Goal: Task Accomplishment & Management: Manage account settings

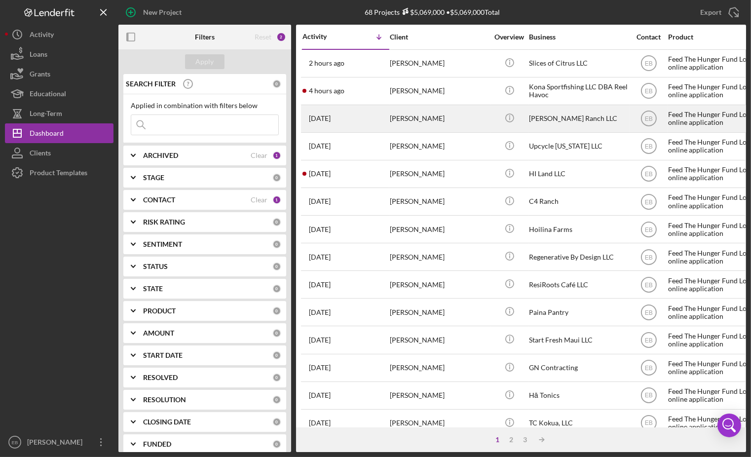
click at [424, 122] on div "[PERSON_NAME]" at bounding box center [439, 119] width 99 height 26
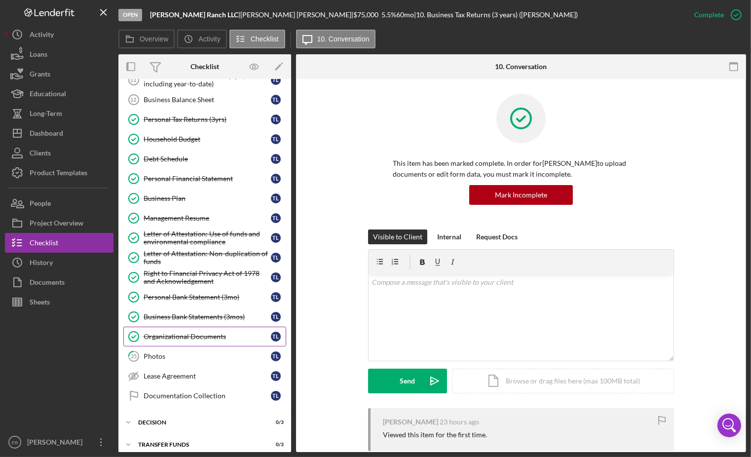
scroll to position [137, 0]
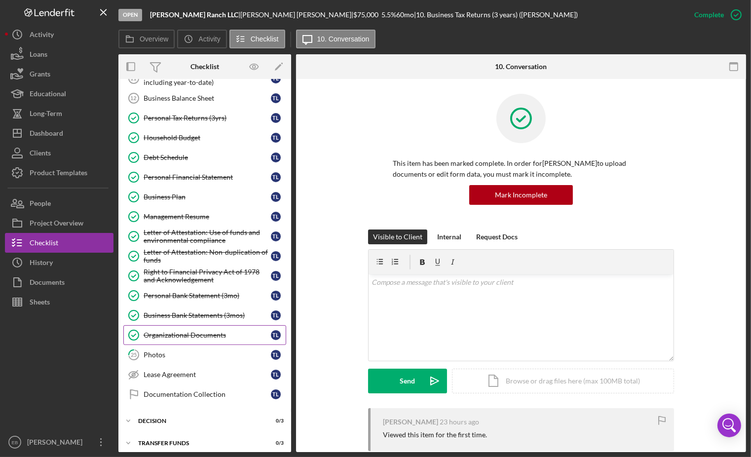
click at [188, 331] on div "Organizational Documents" at bounding box center [207, 335] width 127 height 8
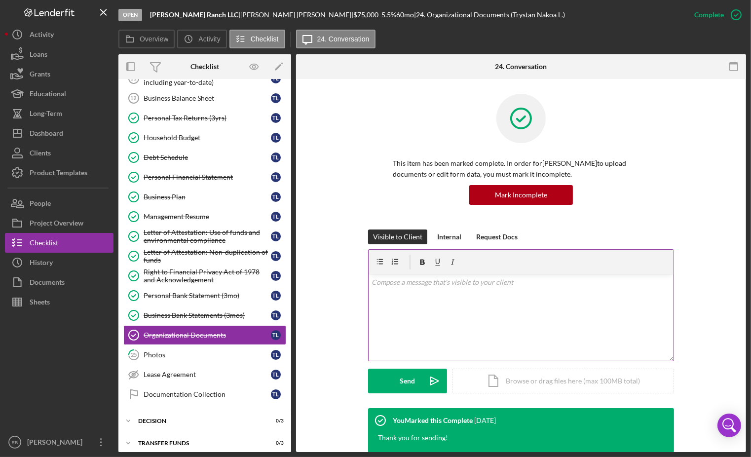
scroll to position [263, 0]
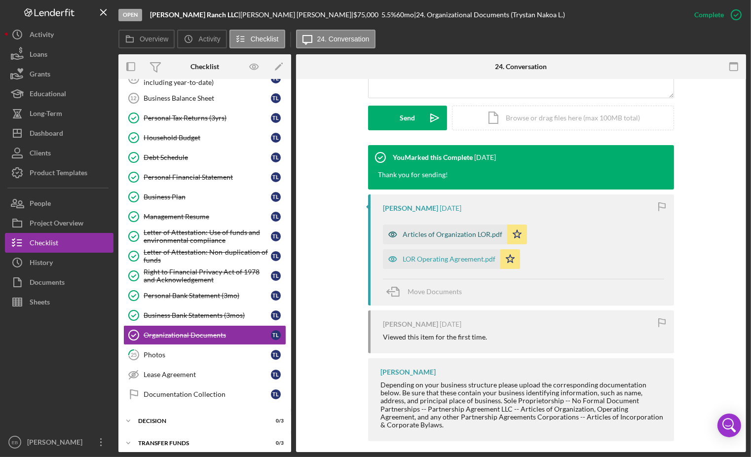
click at [449, 238] on div "Articles of Organization LOR.pdf" at bounding box center [445, 235] width 124 height 20
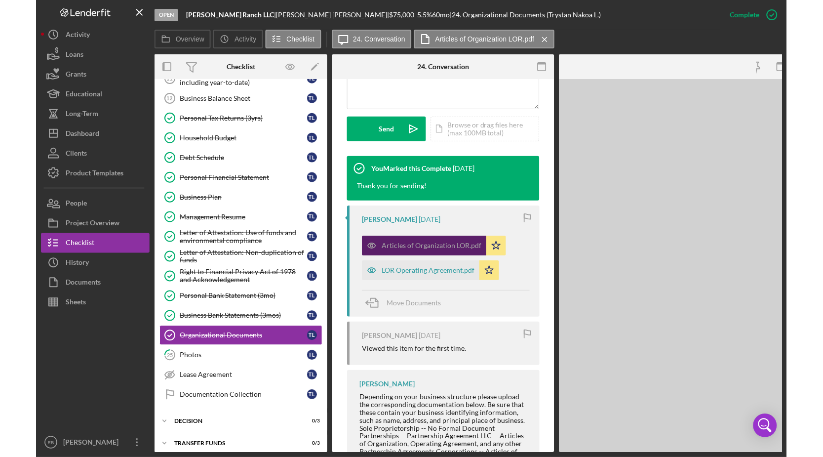
scroll to position [274, 0]
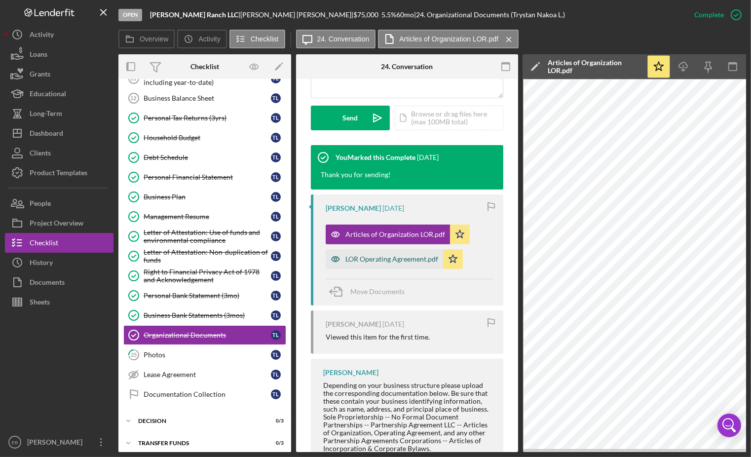
click at [361, 257] on div "LOR Operating Agreement.pdf" at bounding box center [392, 259] width 93 height 8
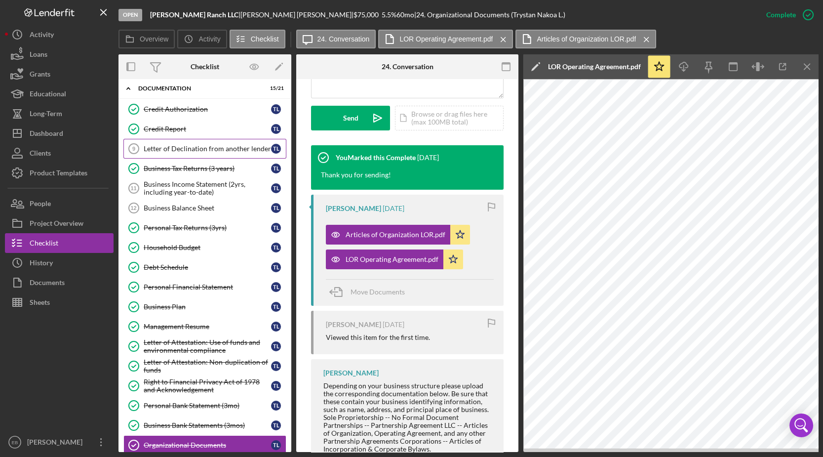
scroll to position [0, 0]
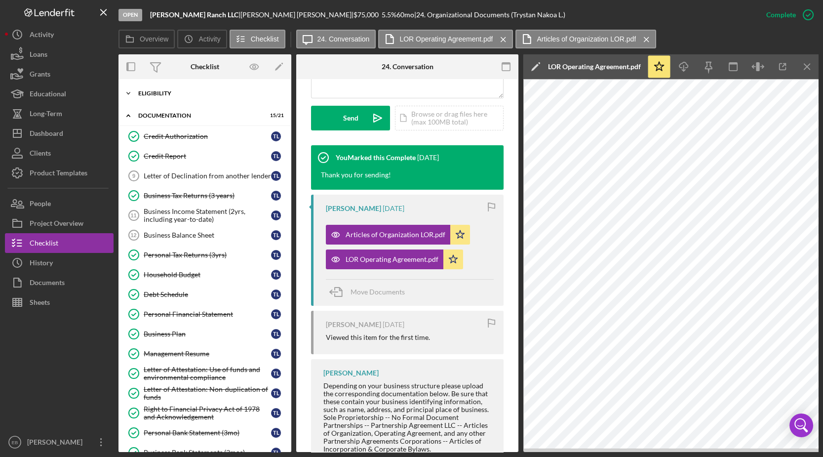
click at [170, 95] on div "Eligibility" at bounding box center [208, 93] width 141 height 6
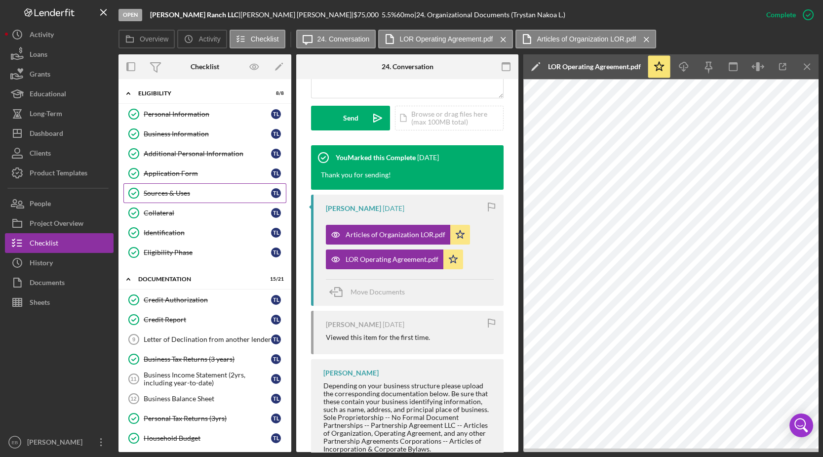
click at [168, 198] on link "Sources & Uses Sources & Uses T L" at bounding box center [204, 193] width 163 height 20
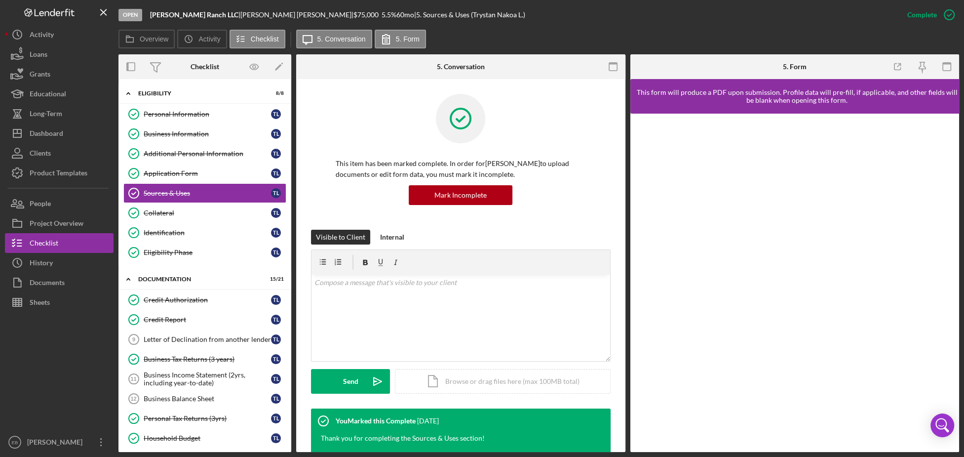
click at [367, 70] on div at bounding box center [351, 66] width 110 height 25
click at [174, 214] on div "Collateral" at bounding box center [207, 213] width 127 height 8
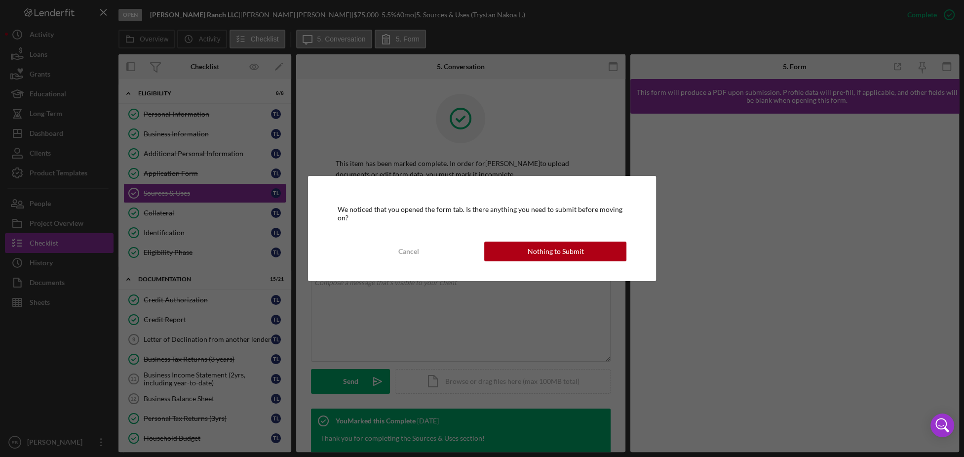
click at [553, 258] on div "Nothing to Submit" at bounding box center [555, 251] width 56 height 20
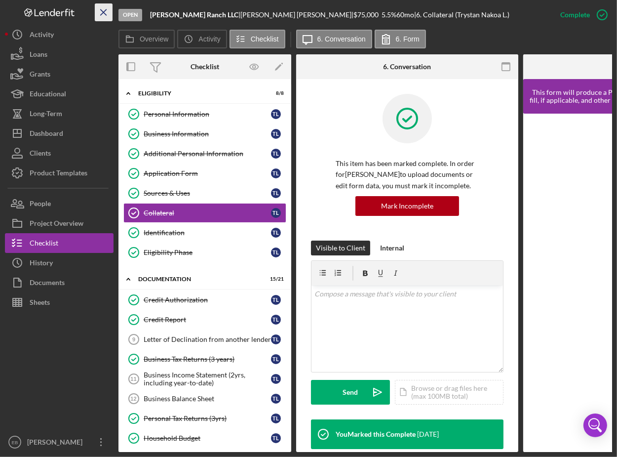
click at [102, 5] on icon "Icon/Menu Close" at bounding box center [104, 12] width 22 height 22
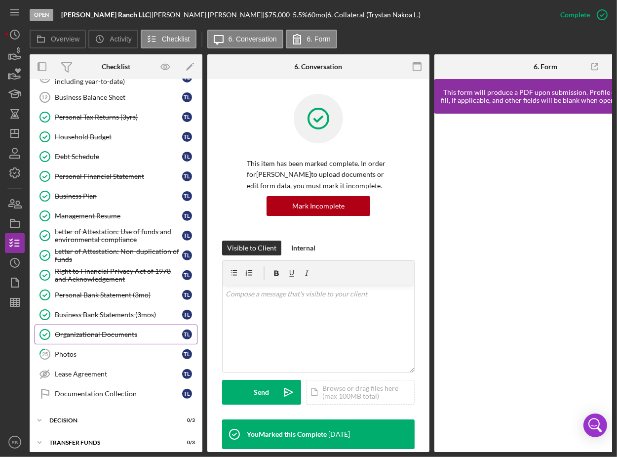
scroll to position [302, 0]
click at [80, 335] on link "Organizational Documents Organizational Documents T L" at bounding box center [116, 334] width 163 height 20
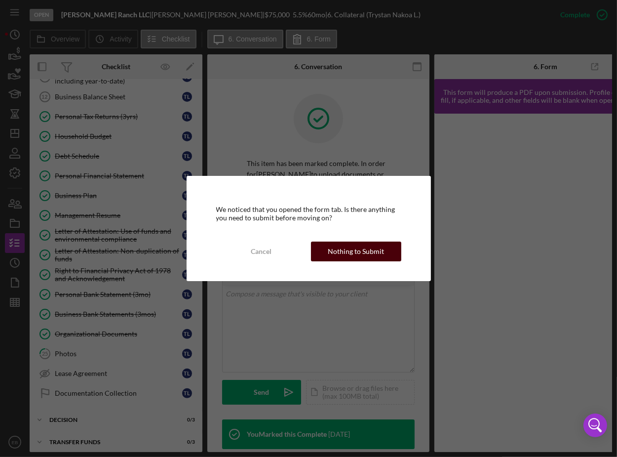
click at [348, 252] on div "Nothing to Submit" at bounding box center [356, 251] width 56 height 20
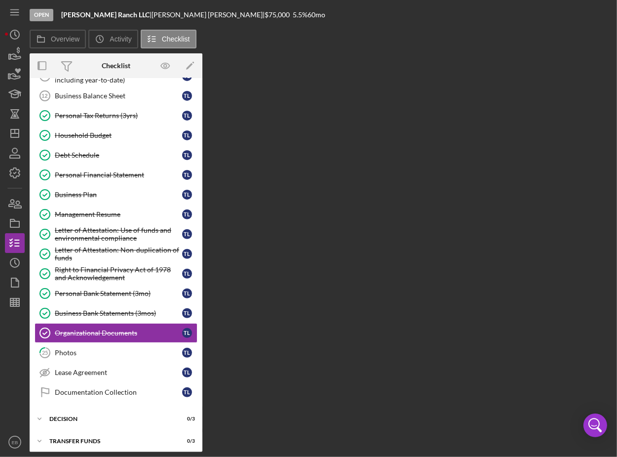
scroll to position [298, 0]
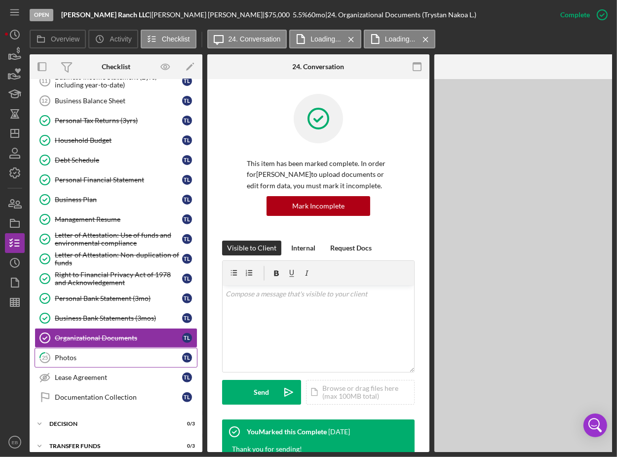
click at [62, 353] on div "Photos" at bounding box center [118, 357] width 127 height 8
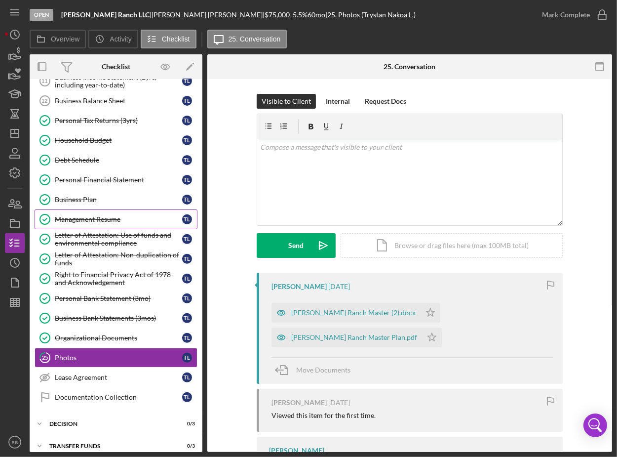
click at [88, 215] on div "Management Resume" at bounding box center [118, 219] width 127 height 8
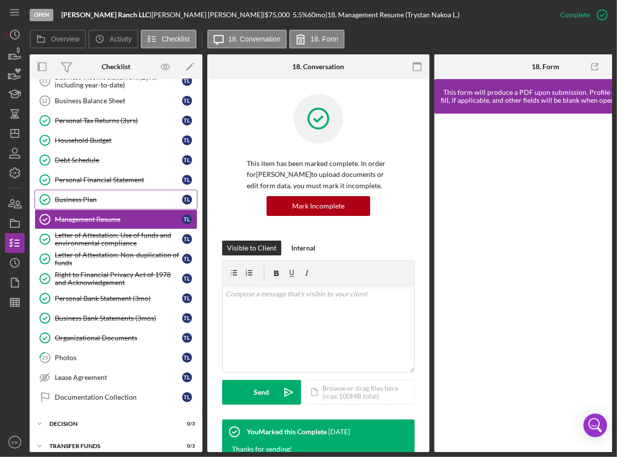
click at [81, 196] on div "Business Plan" at bounding box center [118, 200] width 127 height 8
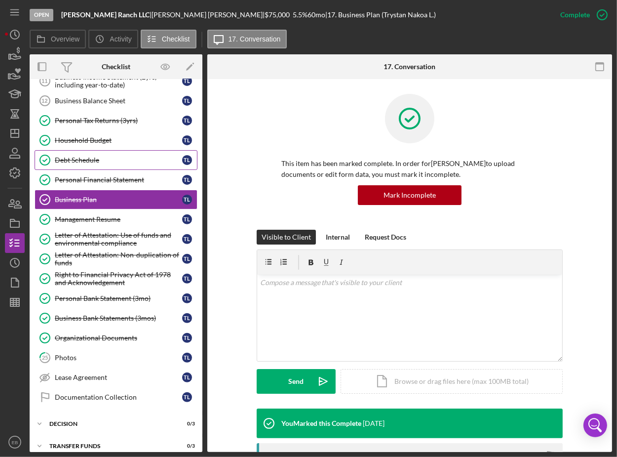
click at [88, 156] on div "Debt Schedule" at bounding box center [118, 160] width 127 height 8
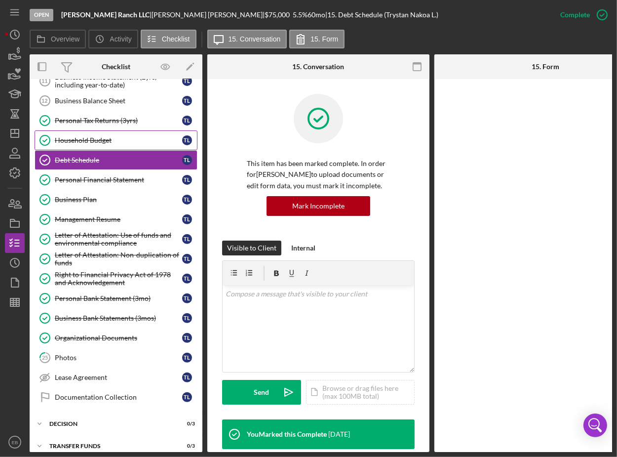
click at [86, 138] on div "Household Budget" at bounding box center [118, 140] width 127 height 8
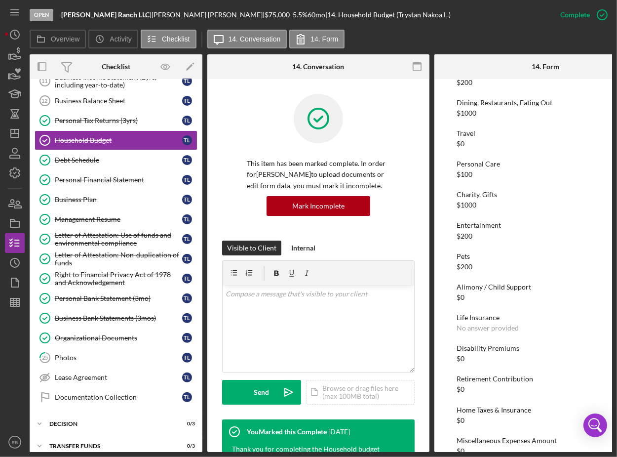
scroll to position [900, 0]
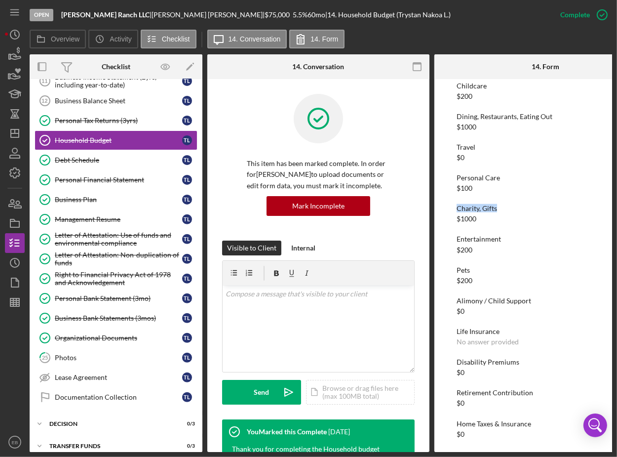
drag, startPoint x: 499, startPoint y: 207, endPoint x: 447, endPoint y: 207, distance: 51.8
click at [447, 207] on div "To edit this form you must mark this item incomplete Income Please tell us how …" at bounding box center [545, 265] width 222 height 373
copy div "Charity, Gifts"
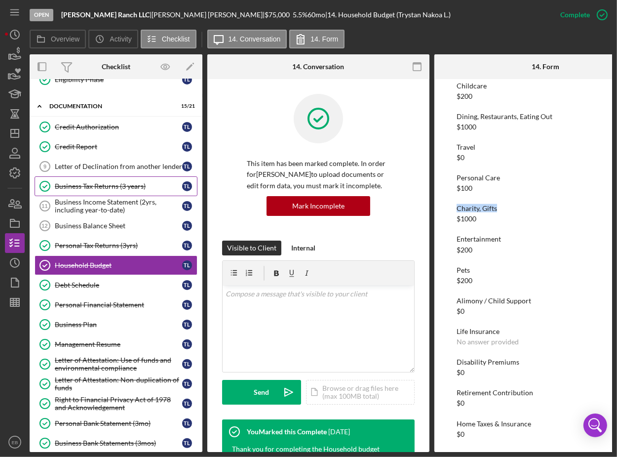
scroll to position [148, 0]
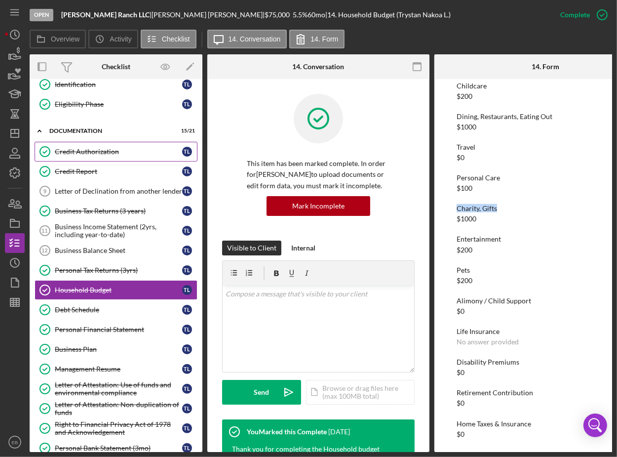
click at [93, 150] on div "Credit Authorization" at bounding box center [118, 152] width 127 height 8
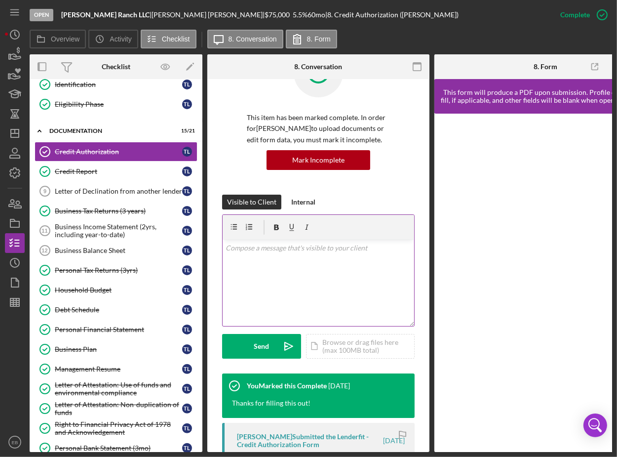
scroll to position [75, 0]
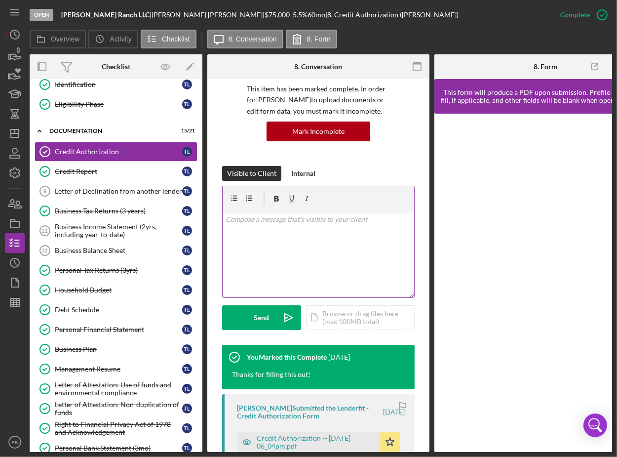
click at [278, 229] on div "v Color teal Color pink Remove color Add row above Add row below Add column bef…" at bounding box center [319, 254] width 192 height 86
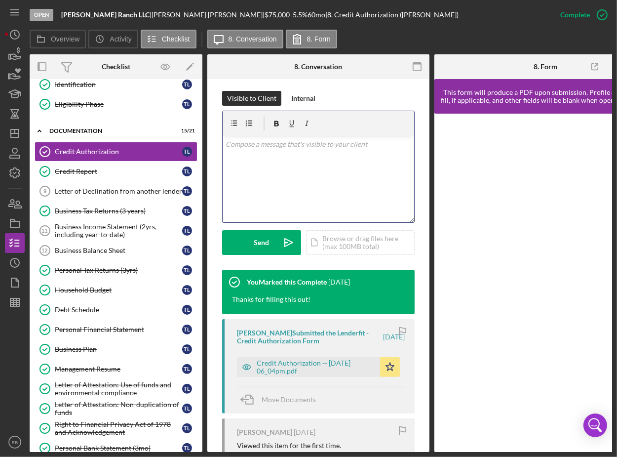
scroll to position [0, 44]
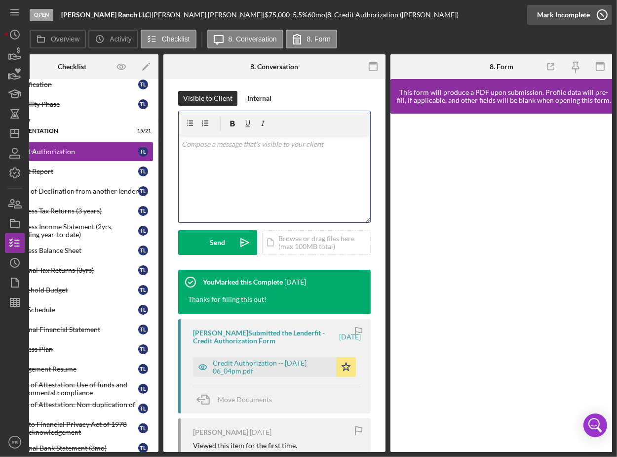
click at [605, 14] on icon "button" at bounding box center [602, 14] width 25 height 25
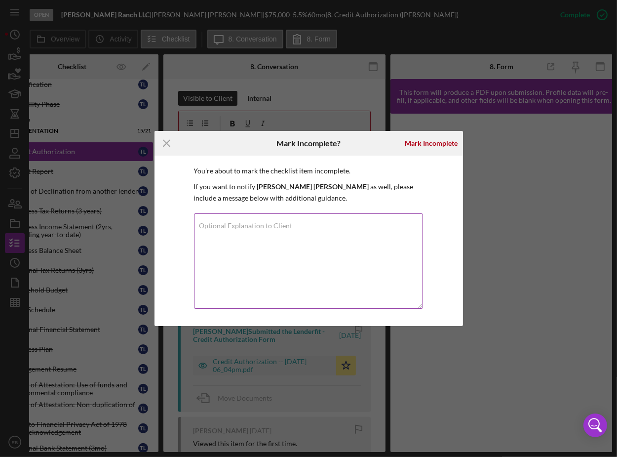
click at [275, 224] on label "Optional Explanation to Client" at bounding box center [245, 226] width 93 height 8
click at [275, 224] on textarea "Optional Explanation to Client" at bounding box center [308, 260] width 229 height 95
click at [354, 229] on textarea "Hi Trystan, can you please have" at bounding box center [308, 260] width 229 height 95
paste textarea "[PERSON_NAME]"
drag, startPoint x: 400, startPoint y: 228, endPoint x: 351, endPoint y: 231, distance: 49.5
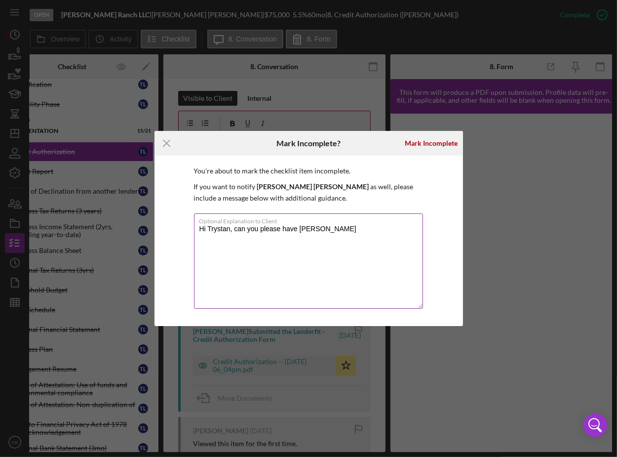
click at [351, 231] on textarea "Hi Trystan, can you please have [PERSON_NAME]" at bounding box center [308, 260] width 229 height 95
type textarea "Hi Trystan, can you please have [PERSON_NAME] also complete this form. Thanks!"
click at [413, 148] on div "Mark Incomplete" at bounding box center [431, 143] width 53 height 20
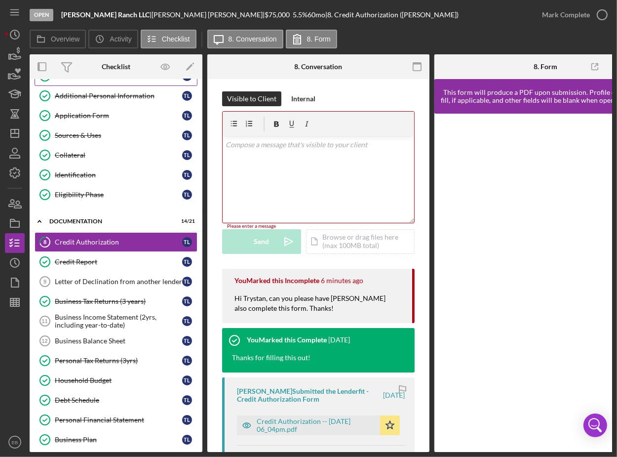
scroll to position [0, 0]
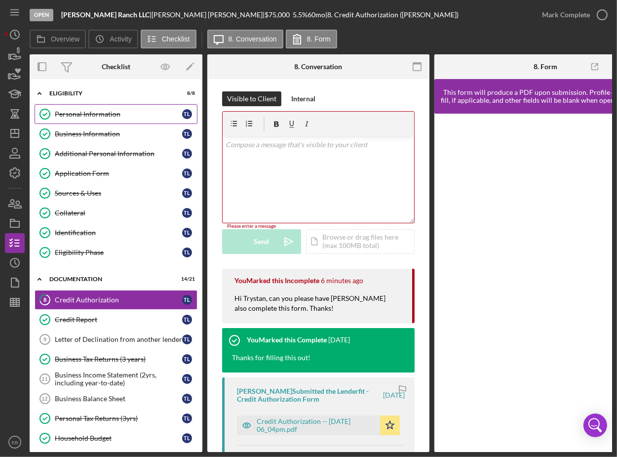
click at [111, 120] on link "Personal Information Personal Information T L" at bounding box center [116, 114] width 163 height 20
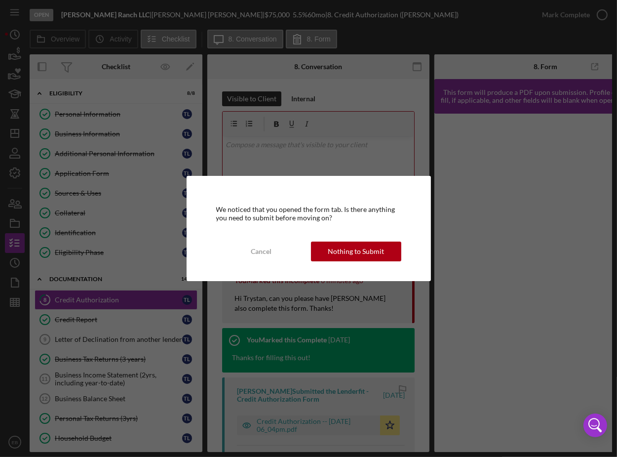
click at [354, 247] on div "Nothing to Submit" at bounding box center [356, 251] width 56 height 20
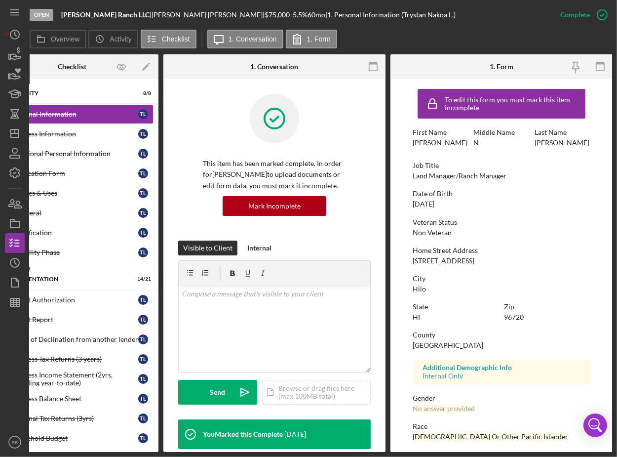
drag, startPoint x: 479, startPoint y: 261, endPoint x: 407, endPoint y: 261, distance: 72.1
click at [407, 261] on form "To edit this form you must mark this item incomplete First Name Trystan [PERSON…" at bounding box center [502, 265] width 222 height 373
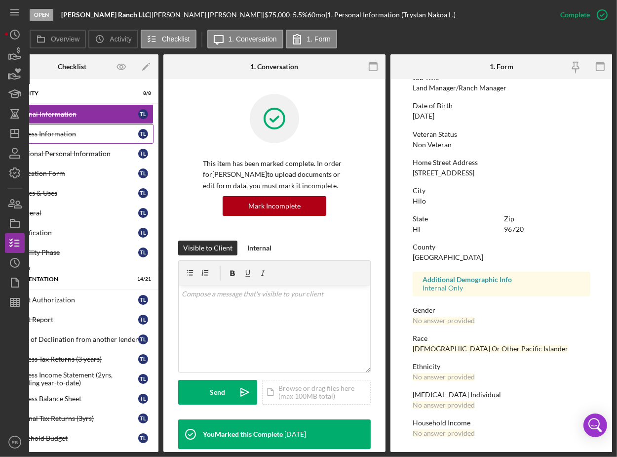
click at [69, 134] on div "Business Information" at bounding box center [74, 134] width 127 height 8
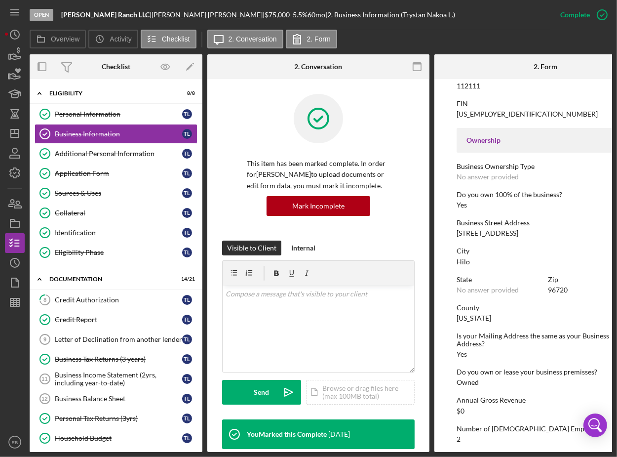
scroll to position [299, 0]
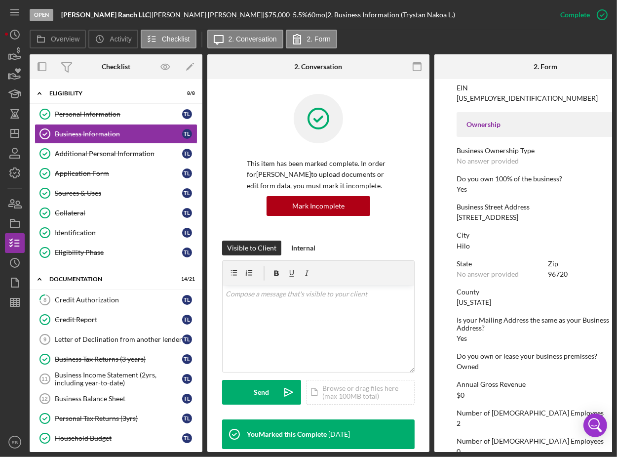
drag, startPoint x: 522, startPoint y: 215, endPoint x: 458, endPoint y: 214, distance: 64.7
click at [458, 214] on div "Business Street Address [STREET_ADDRESS]" at bounding box center [546, 212] width 178 height 18
copy div "[STREET_ADDRESS]"
drag, startPoint x: 136, startPoint y: 12, endPoint x: 59, endPoint y: 15, distance: 77.6
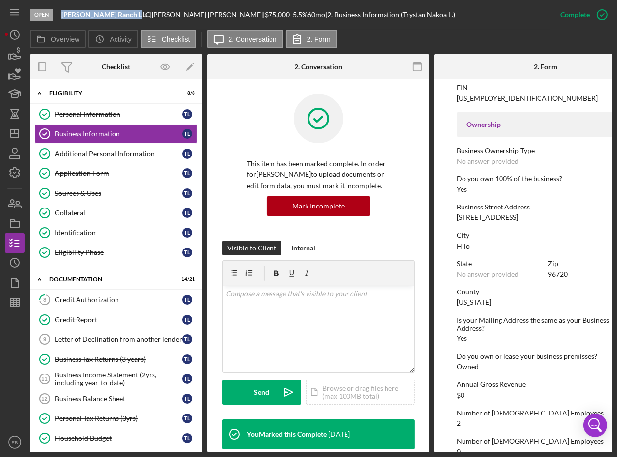
click at [59, 15] on div "Open [PERSON_NAME] Ranch LLC | Trystan [PERSON_NAME] | $75,000 $75,000 5.5 % 60…" at bounding box center [290, 15] width 521 height 30
copy b "[PERSON_NAME] Ranch LLC"
click at [108, 296] on div "Credit Authorization" at bounding box center [118, 300] width 127 height 8
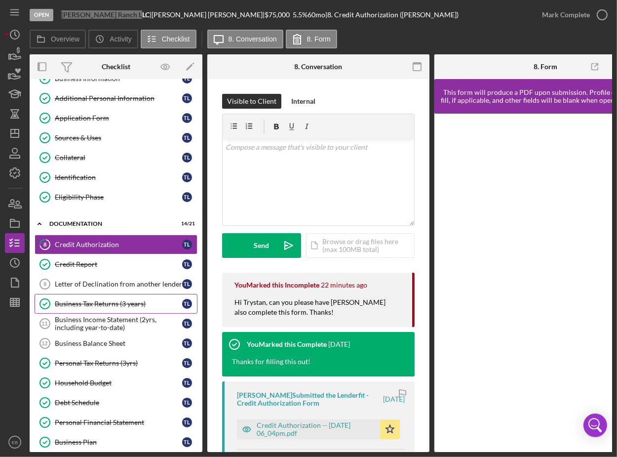
scroll to position [150, 0]
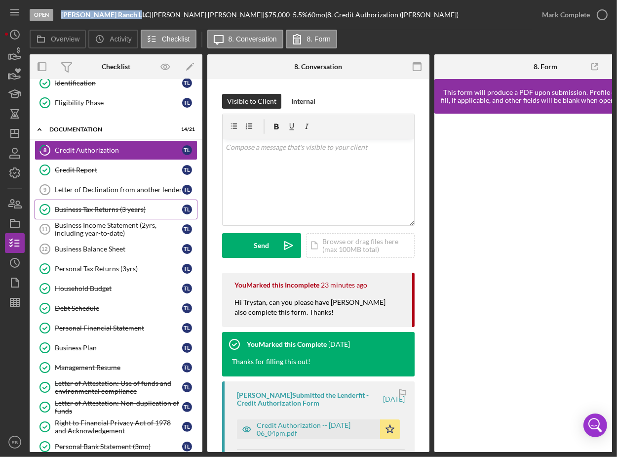
click at [104, 209] on div "Business Tax Returns (3 years)" at bounding box center [118, 209] width 127 height 8
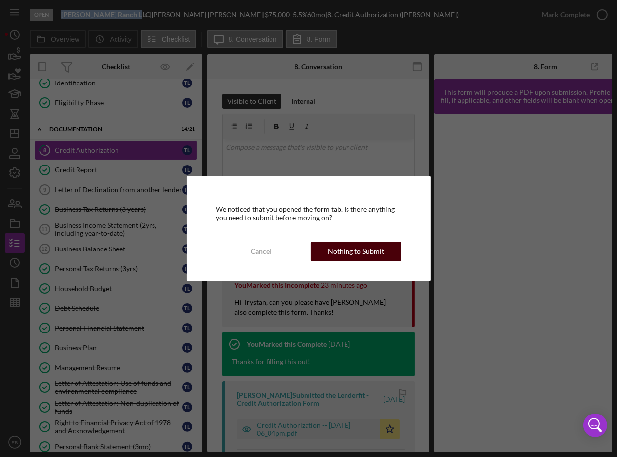
click at [328, 253] on button "Nothing to Submit" at bounding box center [356, 251] width 90 height 20
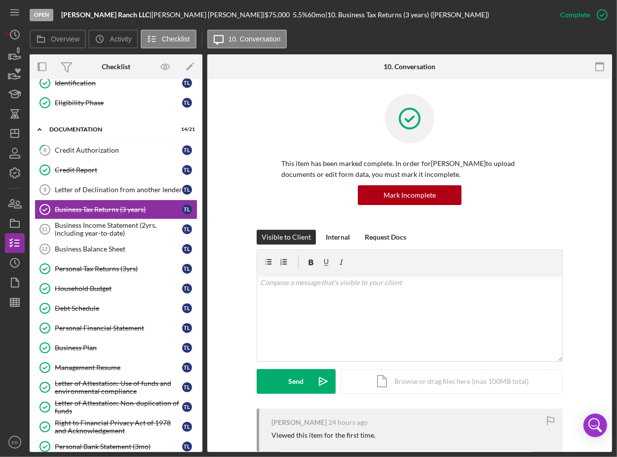
click at [514, 129] on div at bounding box center [409, 126] width 257 height 64
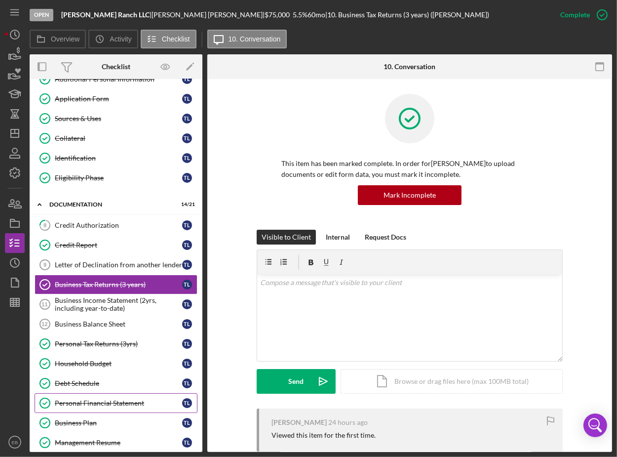
click at [91, 401] on div "Personal Financial Statement" at bounding box center [118, 403] width 127 height 8
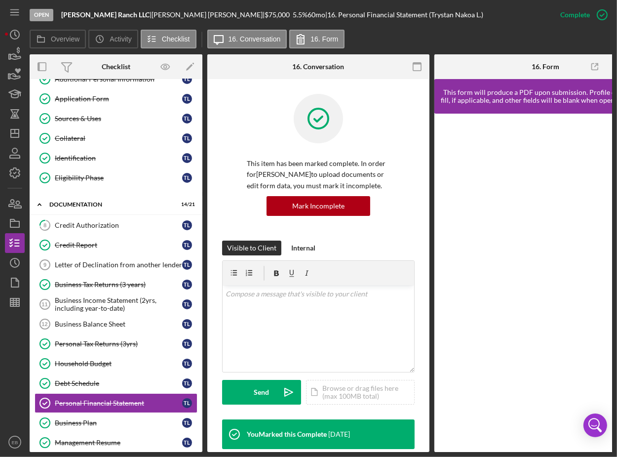
scroll to position [0, 44]
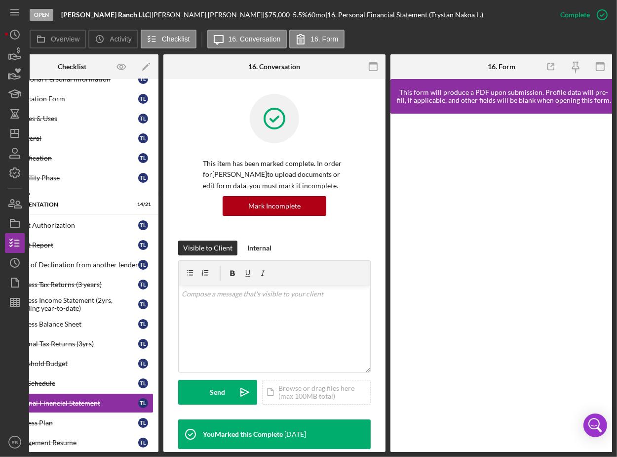
click at [216, 171] on p "This item has been marked complete. In order for Trystan [PERSON_NAME] to uploa…" at bounding box center [274, 174] width 143 height 33
drag, startPoint x: 210, startPoint y: 14, endPoint x: 62, endPoint y: 12, distance: 148.1
click at [62, 12] on div "[PERSON_NAME] Ranch LLC | Trystan [PERSON_NAME] | $75,000 $75,000 5.5 % 60 mo |…" at bounding box center [272, 15] width 422 height 8
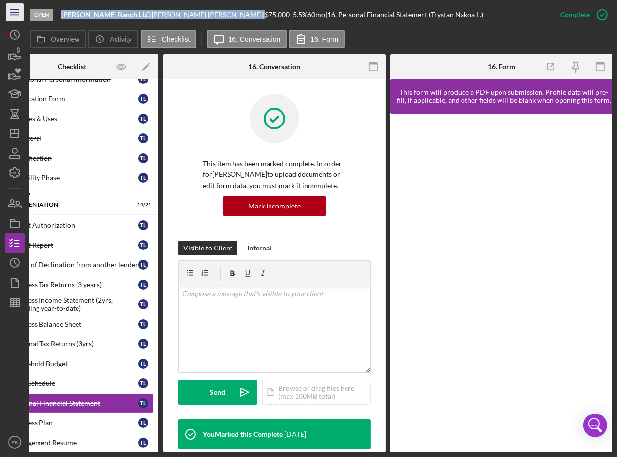
copy div "[PERSON_NAME] Ranch LLC | Trystan [PERSON_NAME]"
